Goal: Task Accomplishment & Management: Manage account settings

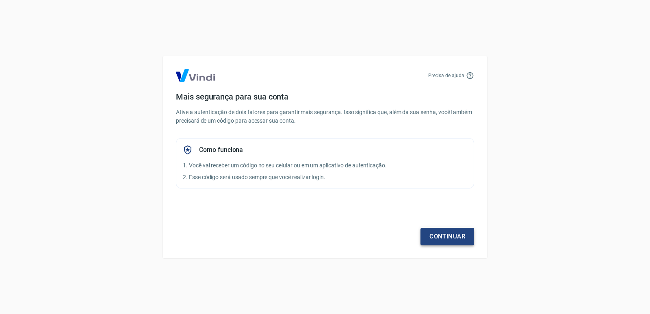
click at [436, 238] on link "Continuar" at bounding box center [447, 236] width 54 height 17
